Goal: Task Accomplishment & Management: Manage account settings

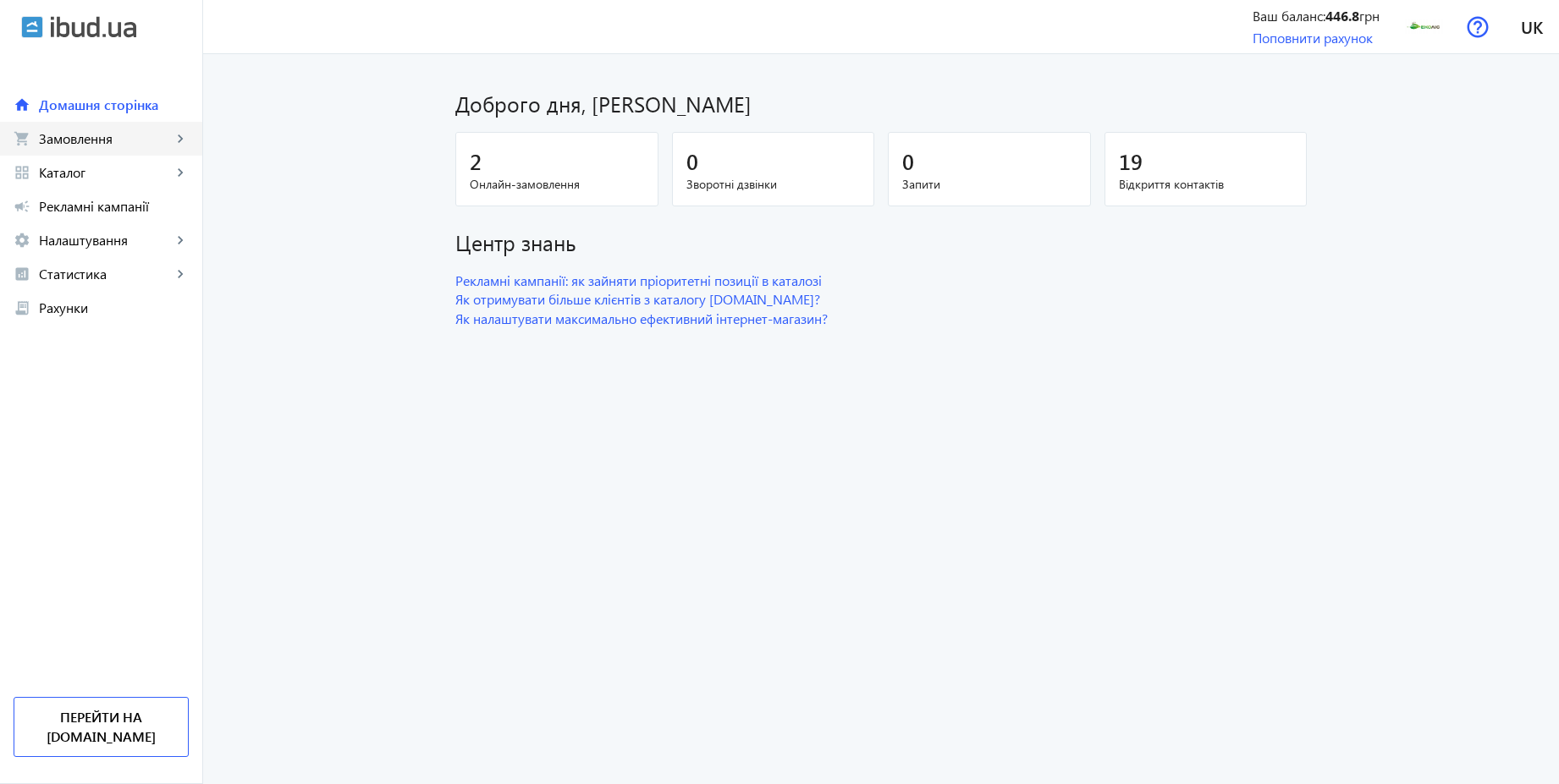
click at [104, 140] on span "Замовлення" at bounding box center [105, 138] width 133 height 16
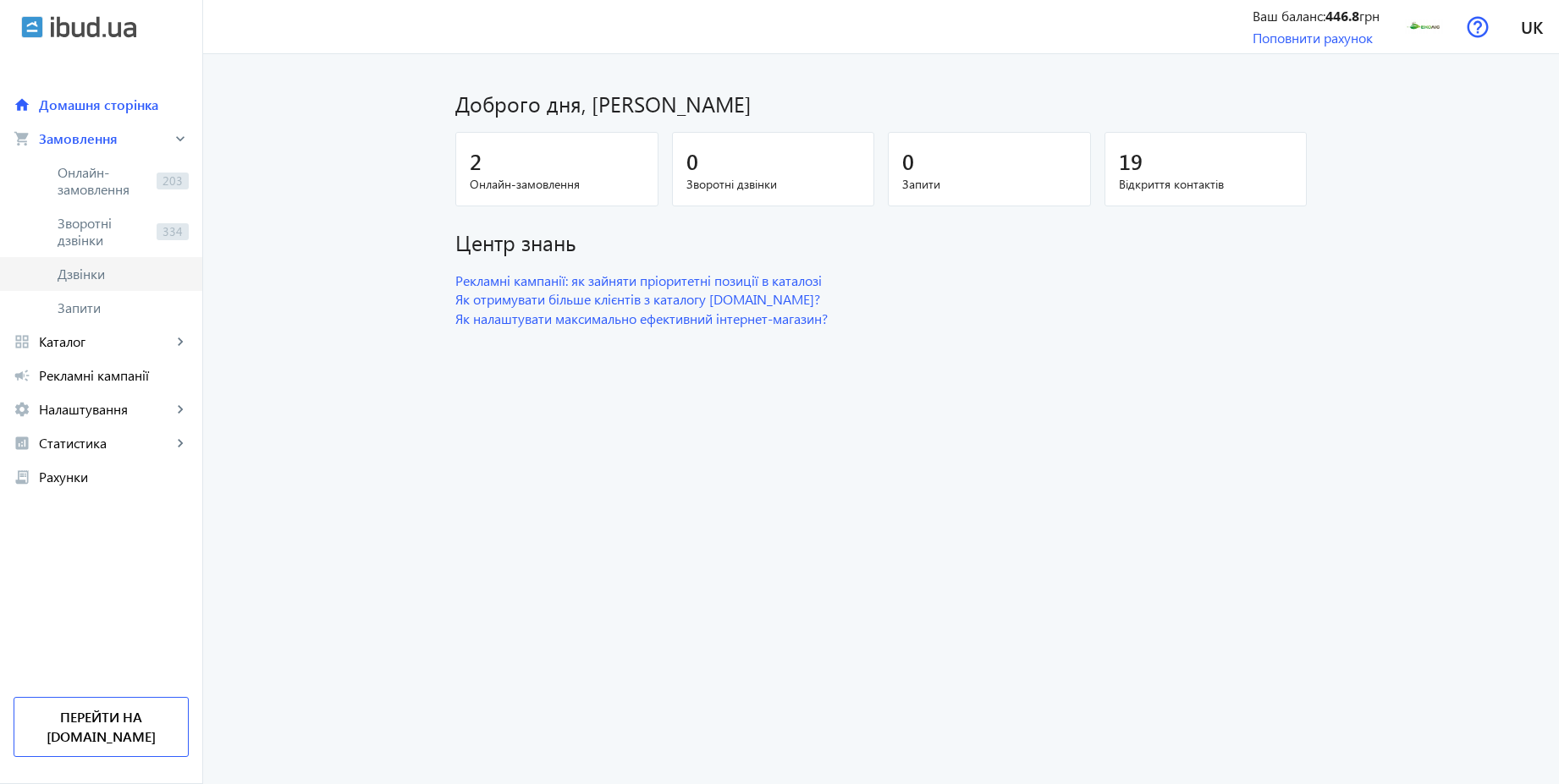
click at [89, 273] on span "Дзвінки" at bounding box center [123, 274] width 131 height 16
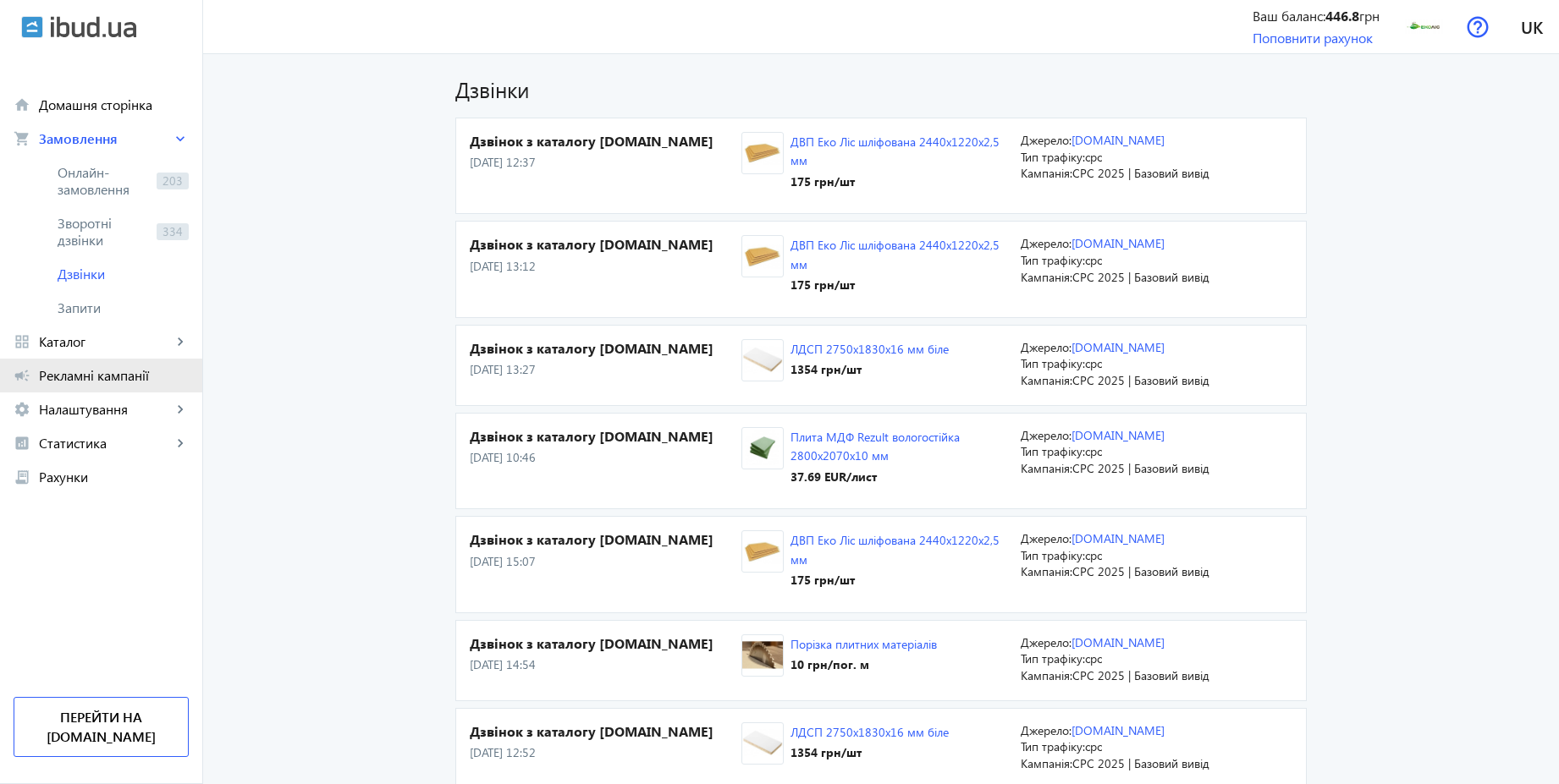
click at [119, 374] on span "Рекламні кампанії" at bounding box center [114, 375] width 150 height 16
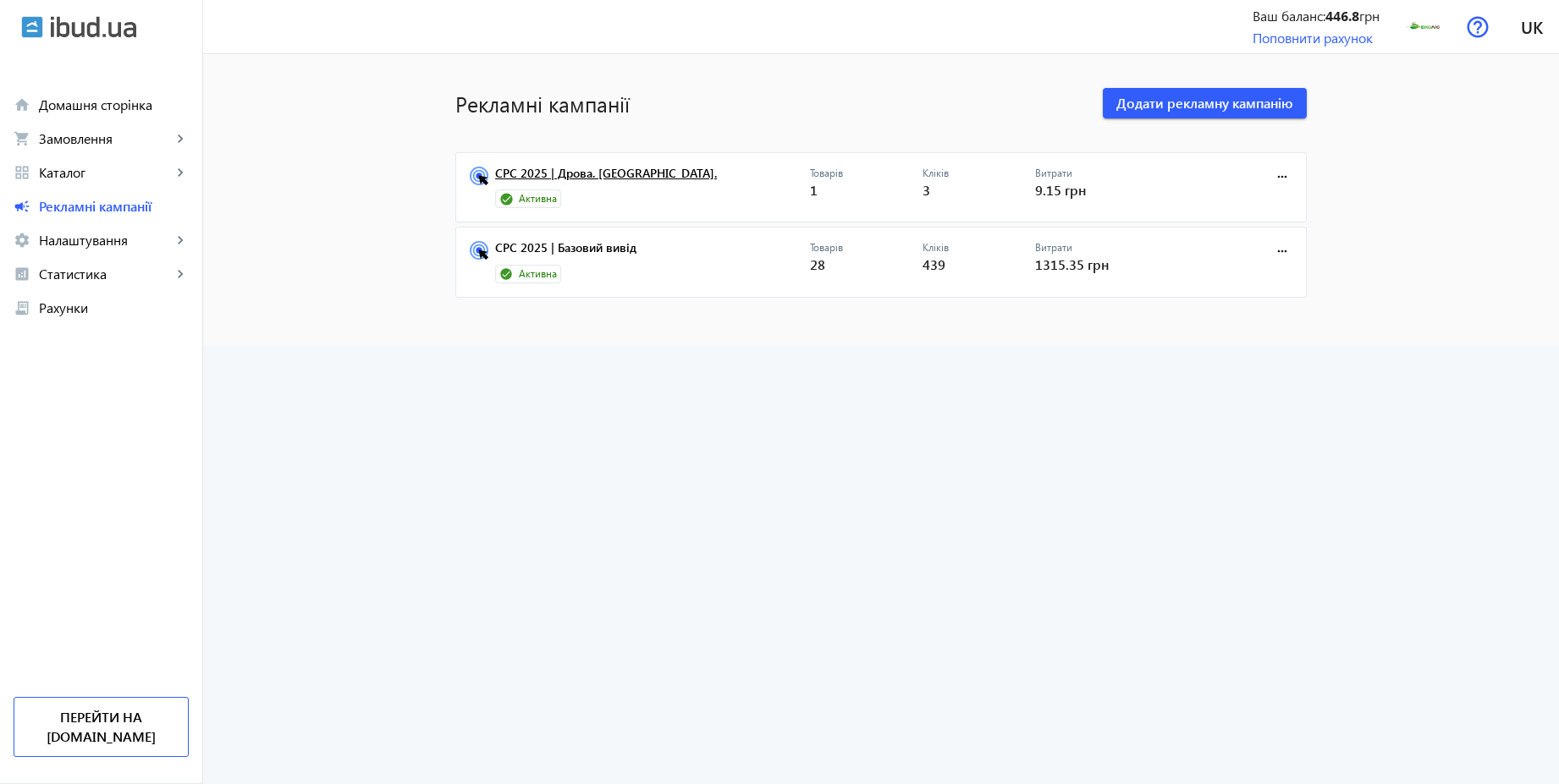
click at [584, 180] on link "CPC 2025 | Дрова. Київ." at bounding box center [652, 178] width 315 height 24
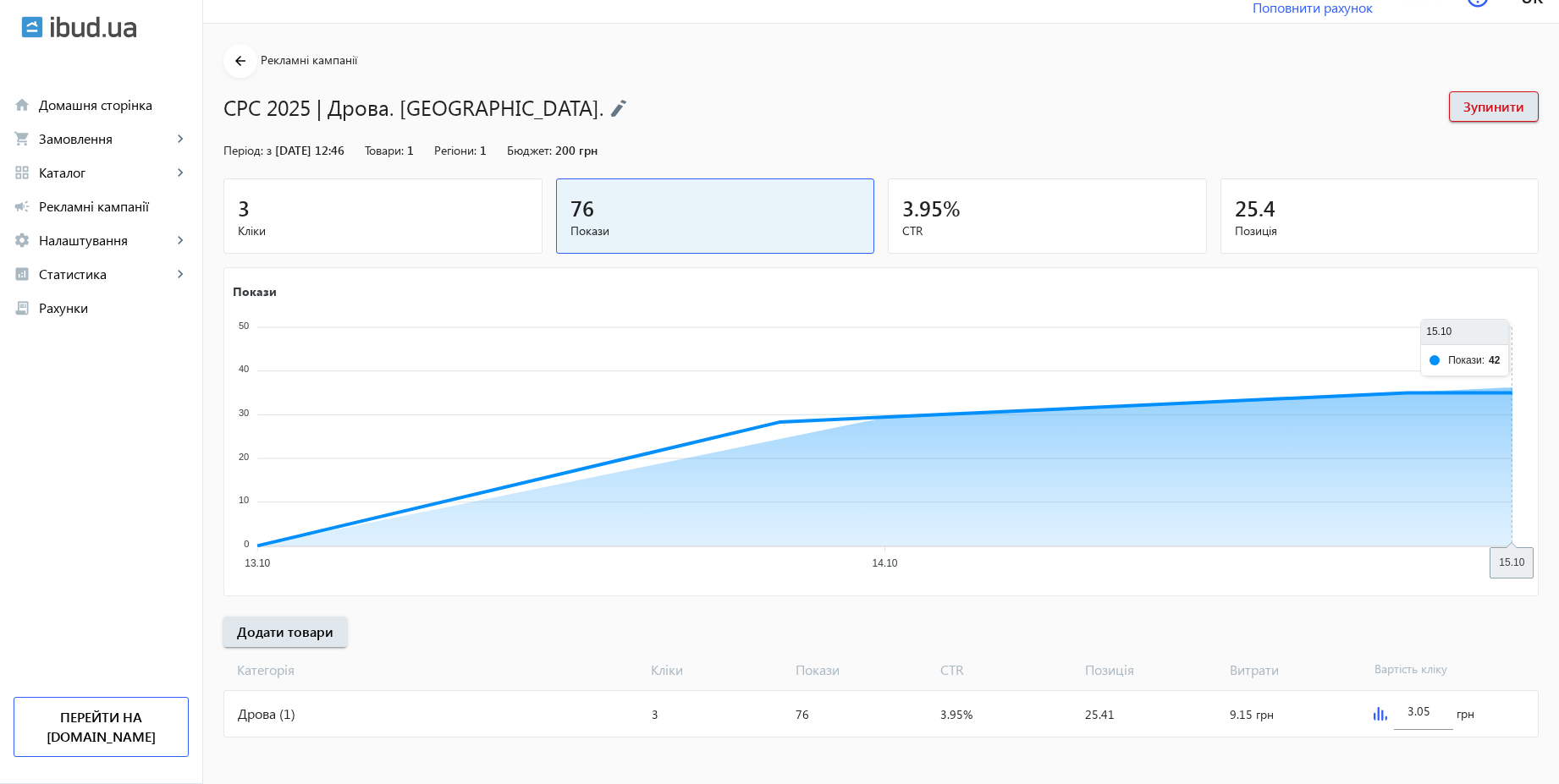
scroll to position [35, 0]
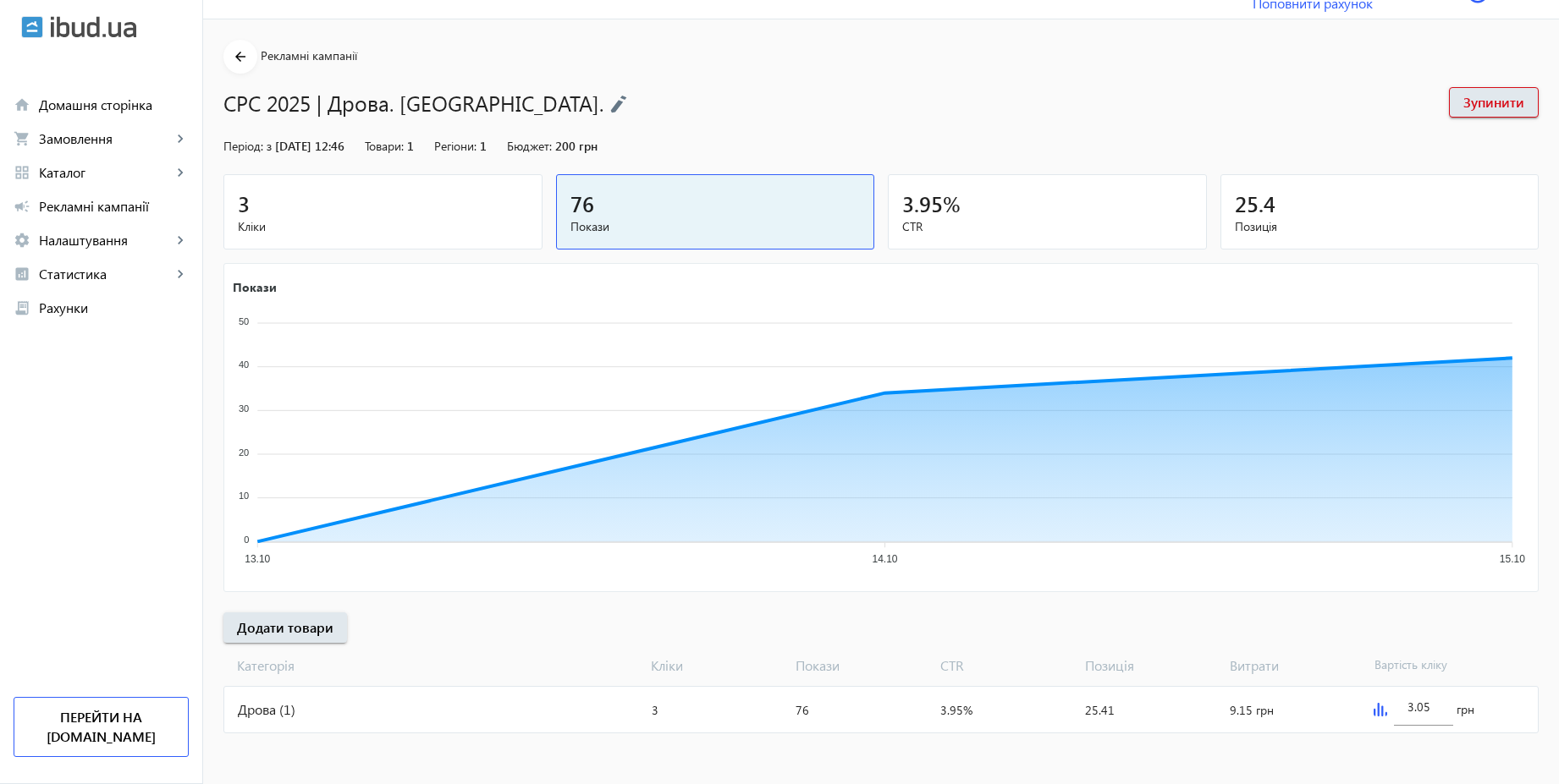
click at [438, 232] on span "Кліки" at bounding box center [382, 227] width 290 height 16
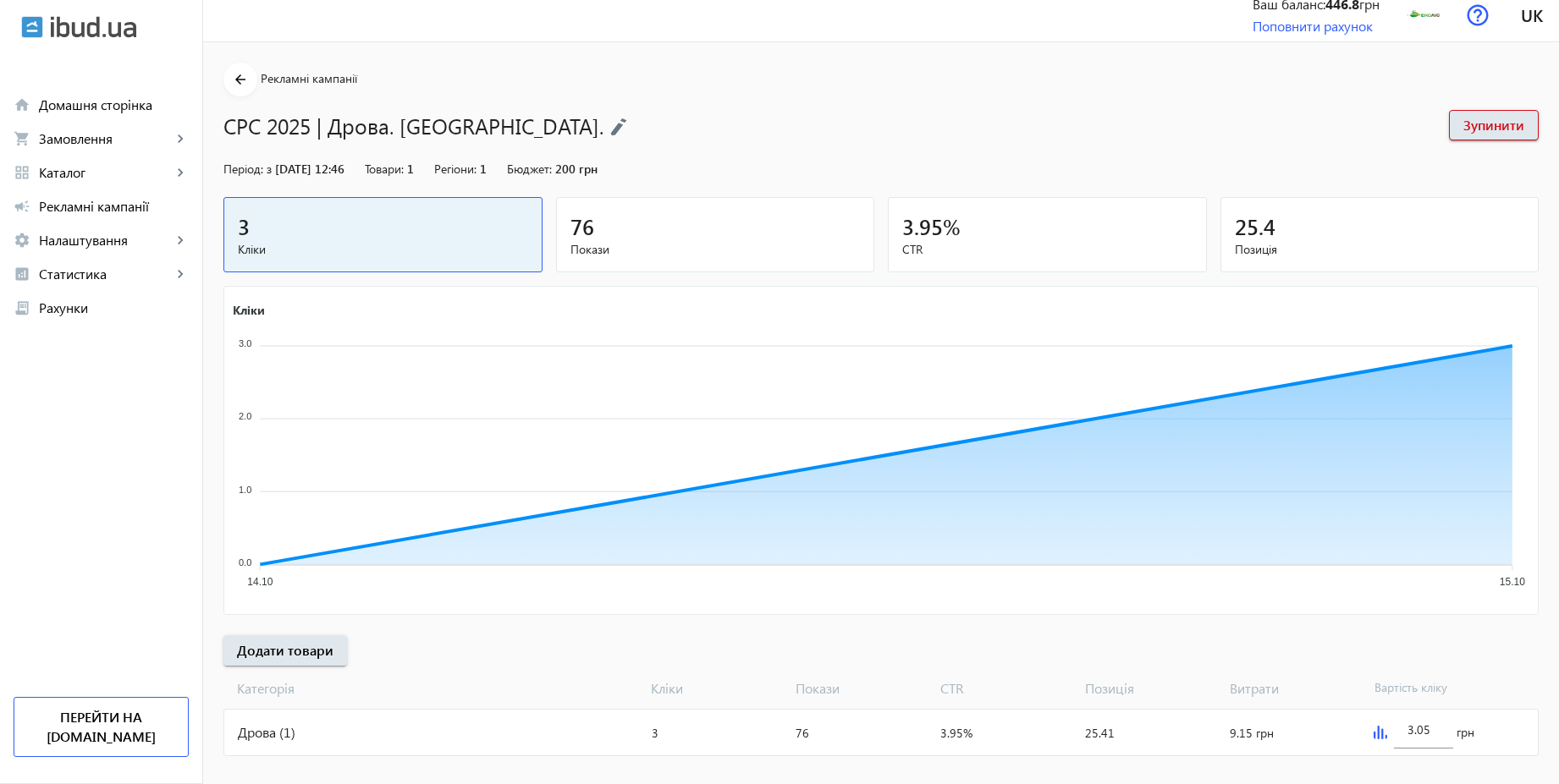
scroll to position [0, 0]
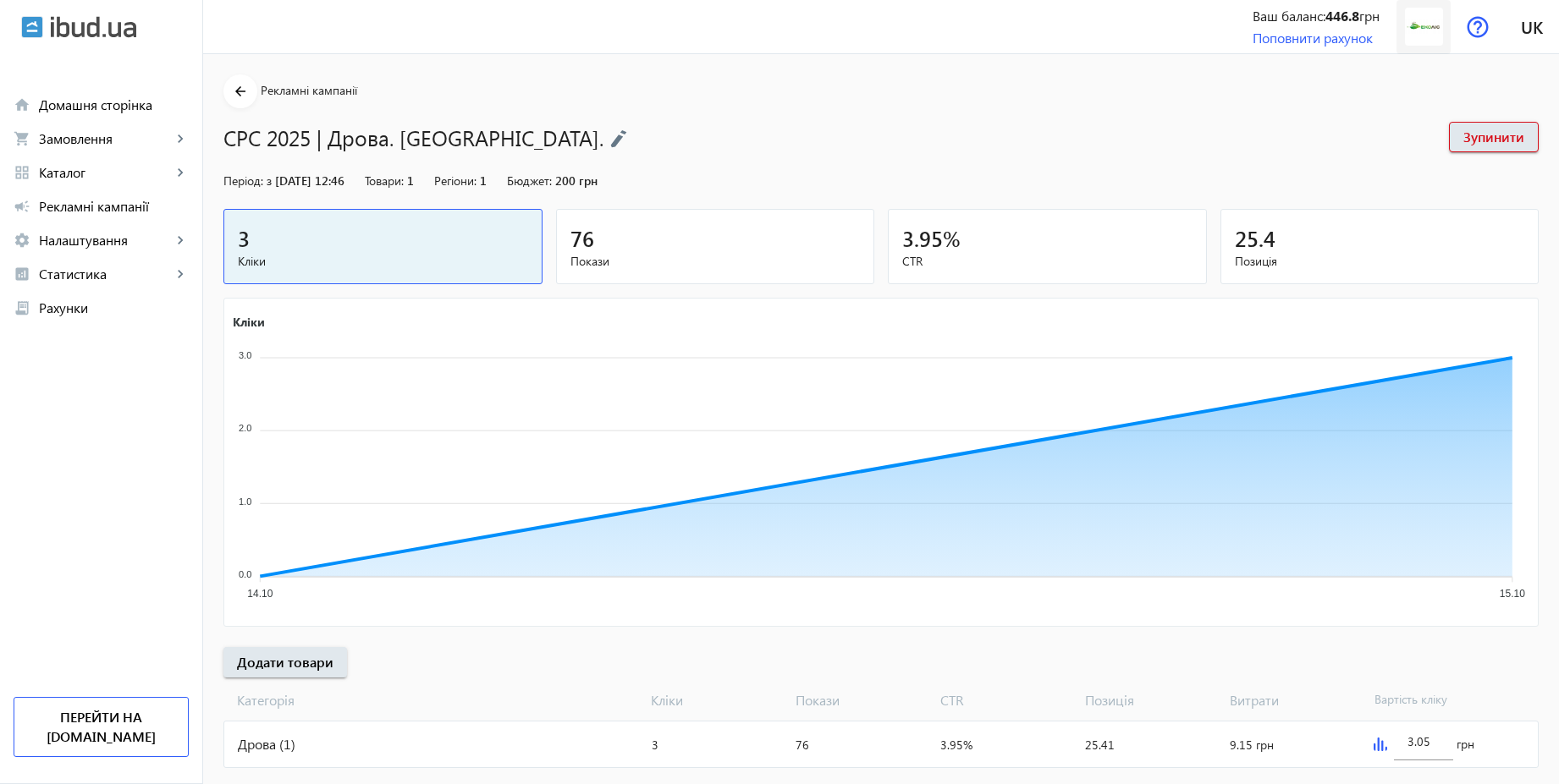
click at [1407, 32] on img at bounding box center [1424, 27] width 38 height 38
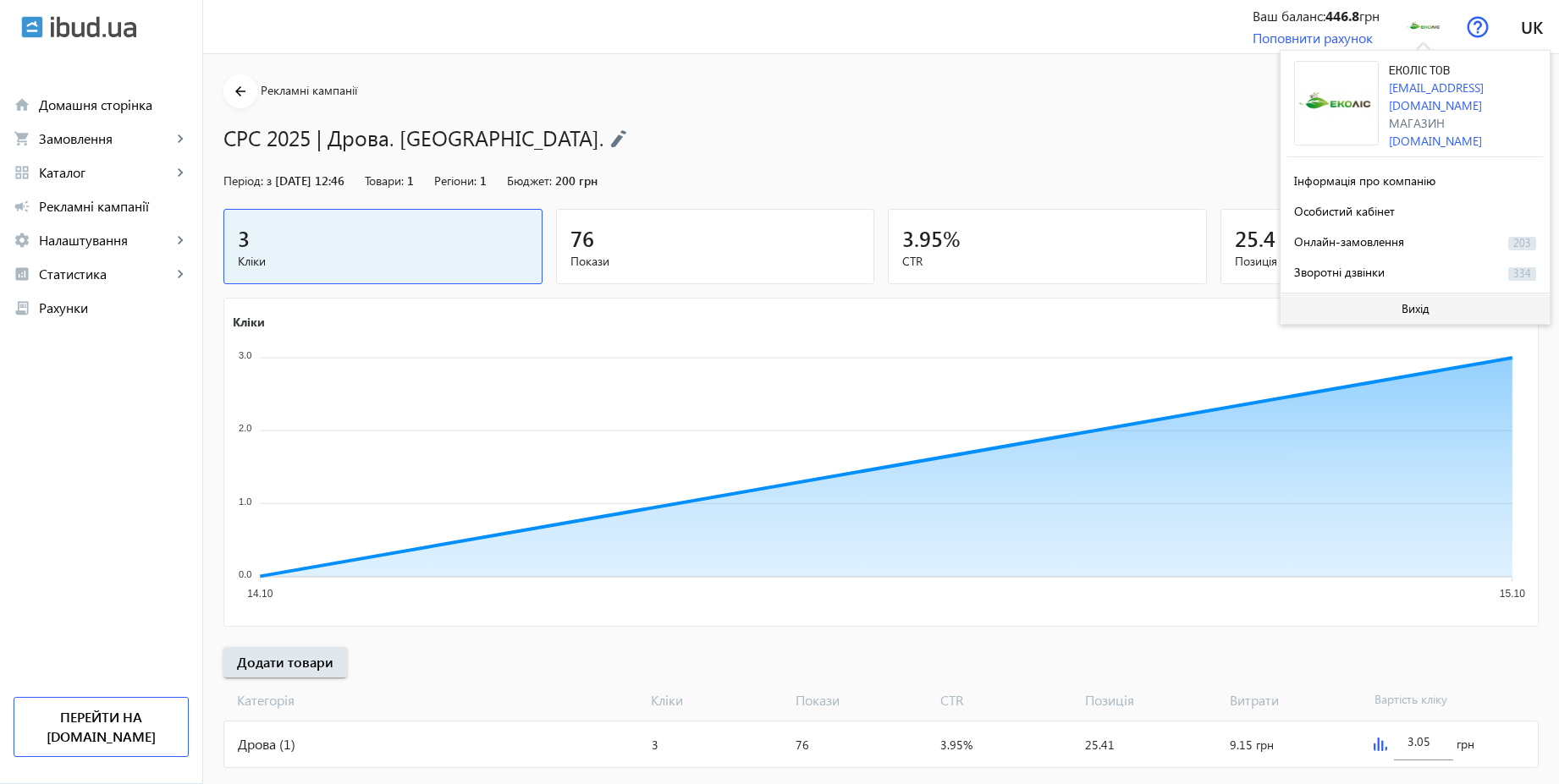
click at [1402, 302] on span "Вихід" at bounding box center [1415, 308] width 28 height 14
